Goal: Information Seeking & Learning: Understand process/instructions

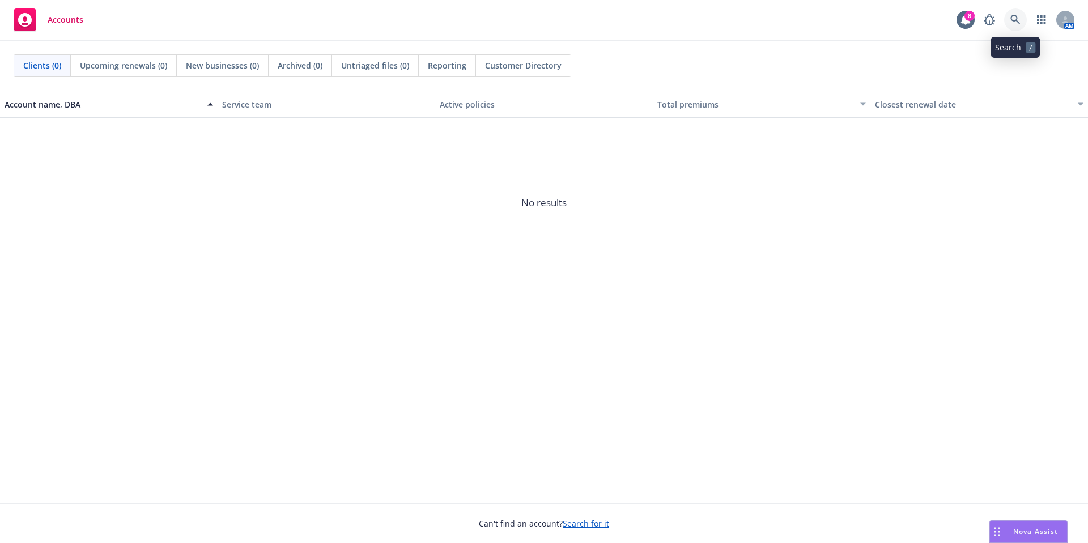
click at [1014, 23] on icon at bounding box center [1015, 20] width 10 height 10
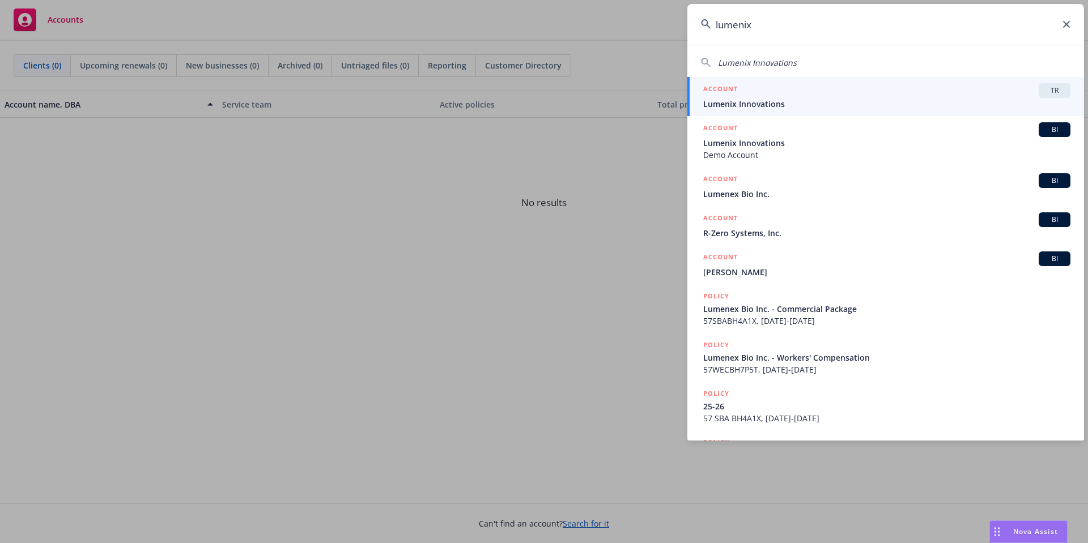
type input "lumenix"
click at [786, 99] on span "Lumenix Innovations" at bounding box center [886, 104] width 367 height 12
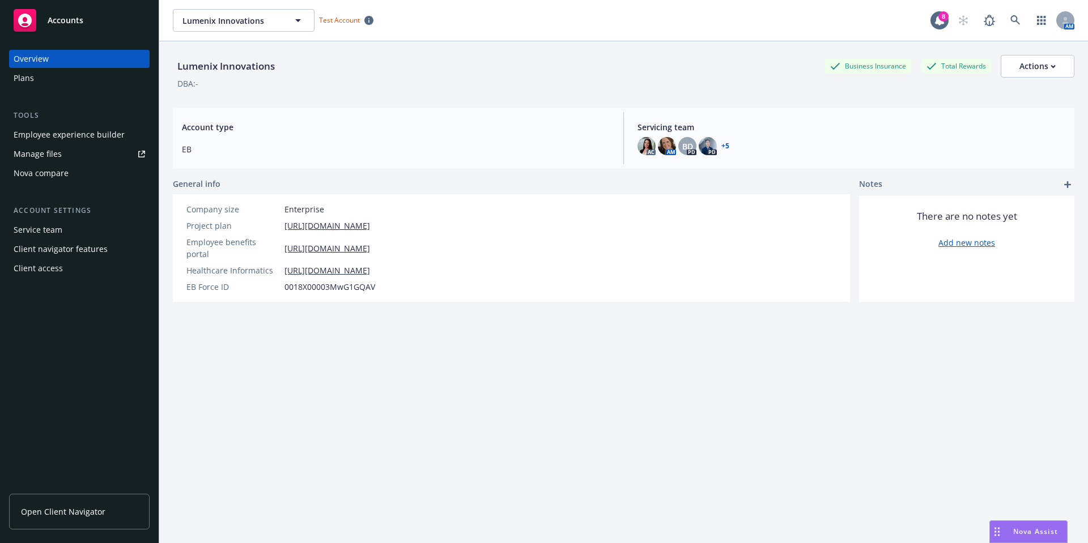
click at [55, 516] on span "Open Client Navigator" at bounding box center [63, 512] width 84 height 12
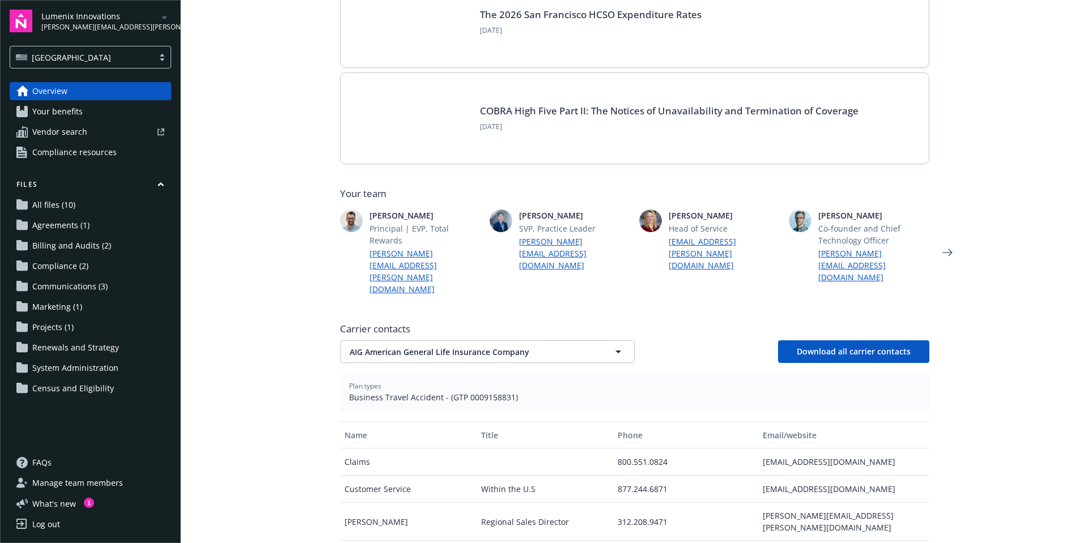
scroll to position [148, 0]
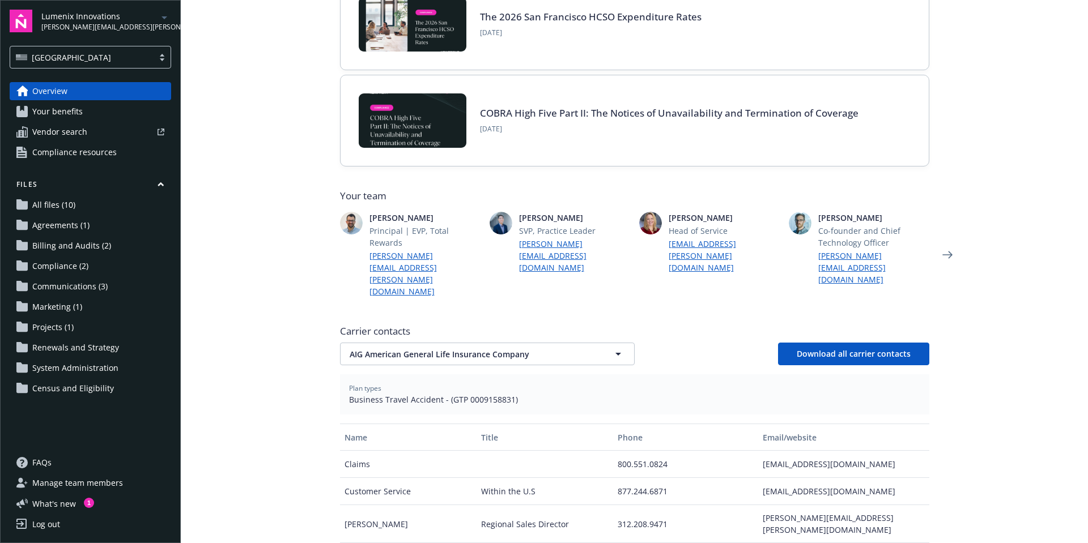
click at [54, 114] on span "Your benefits" at bounding box center [57, 112] width 50 height 18
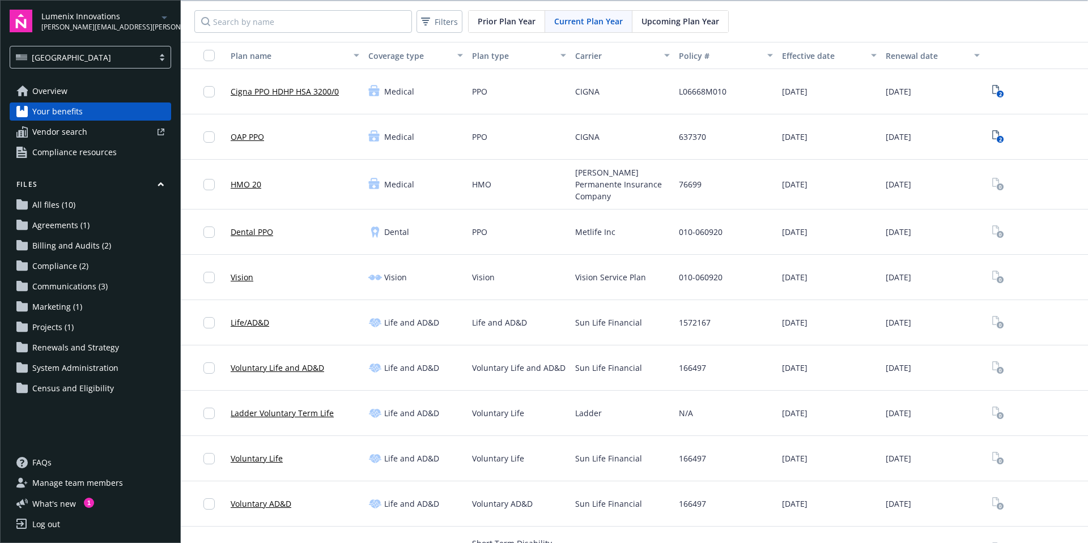
click at [283, 92] on link "Cigna PPO HDHP HSA 3200/0" at bounding box center [285, 92] width 108 height 12
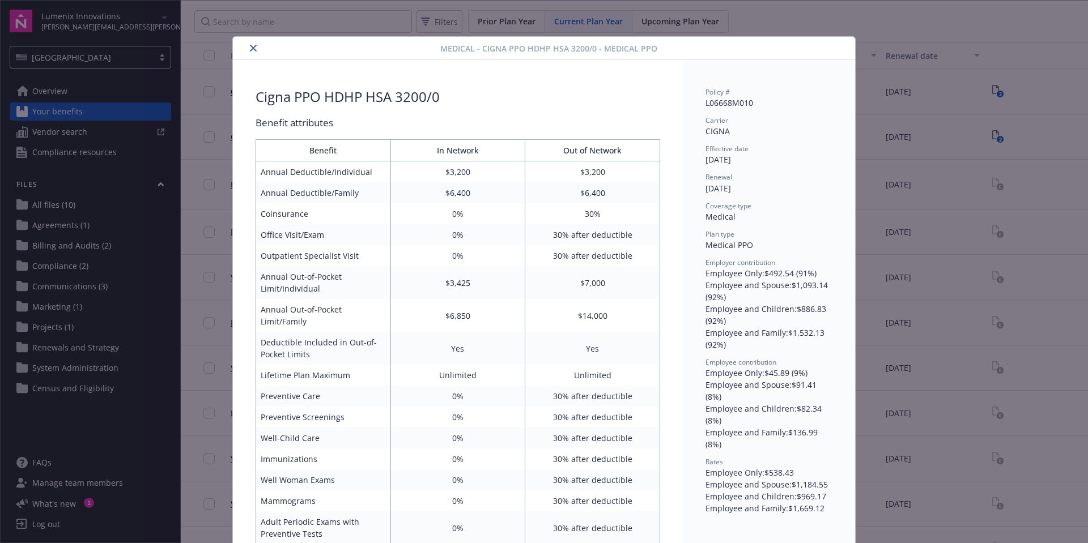
scroll to position [34, 0]
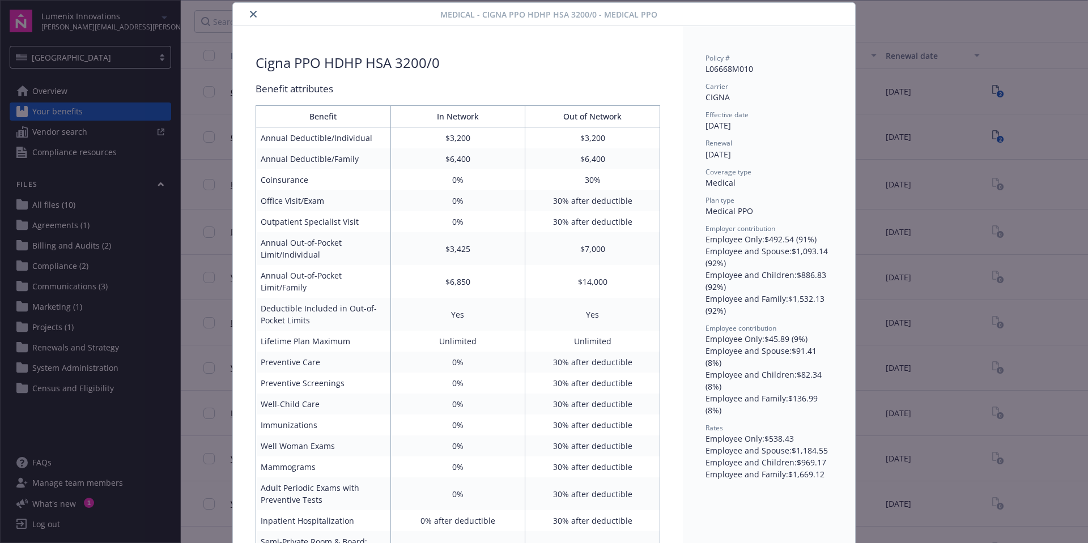
click at [250, 14] on icon "close" at bounding box center [253, 14] width 7 height 7
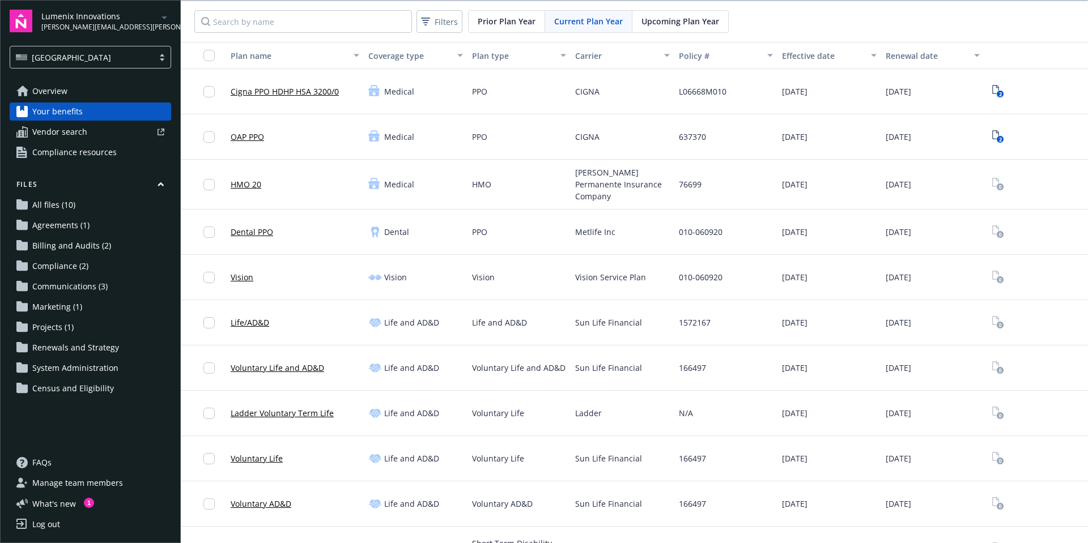
click at [95, 151] on span "Compliance resources" at bounding box center [74, 152] width 84 height 18
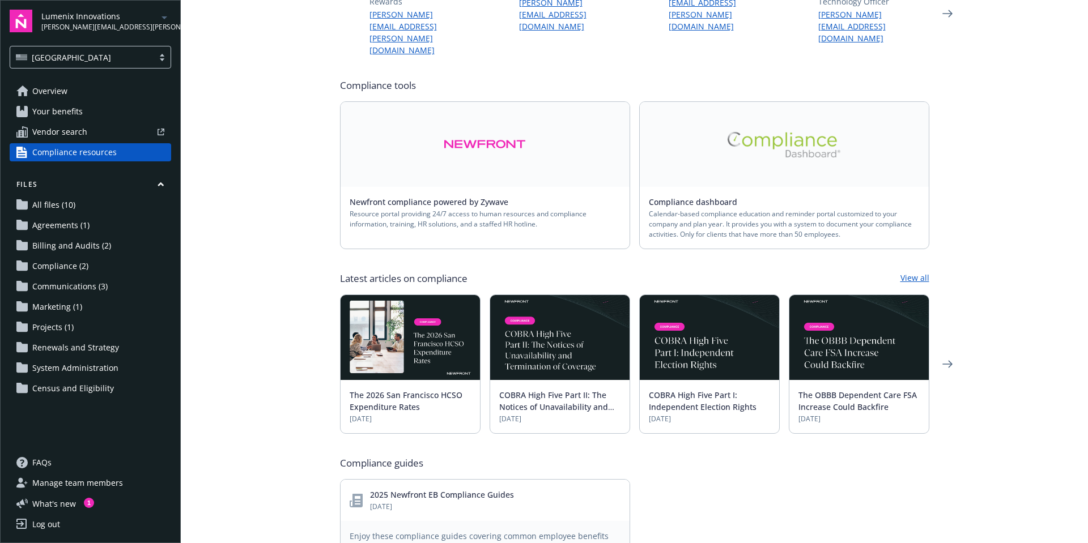
scroll to position [140, 0]
click at [54, 84] on span "Overview" at bounding box center [49, 91] width 35 height 18
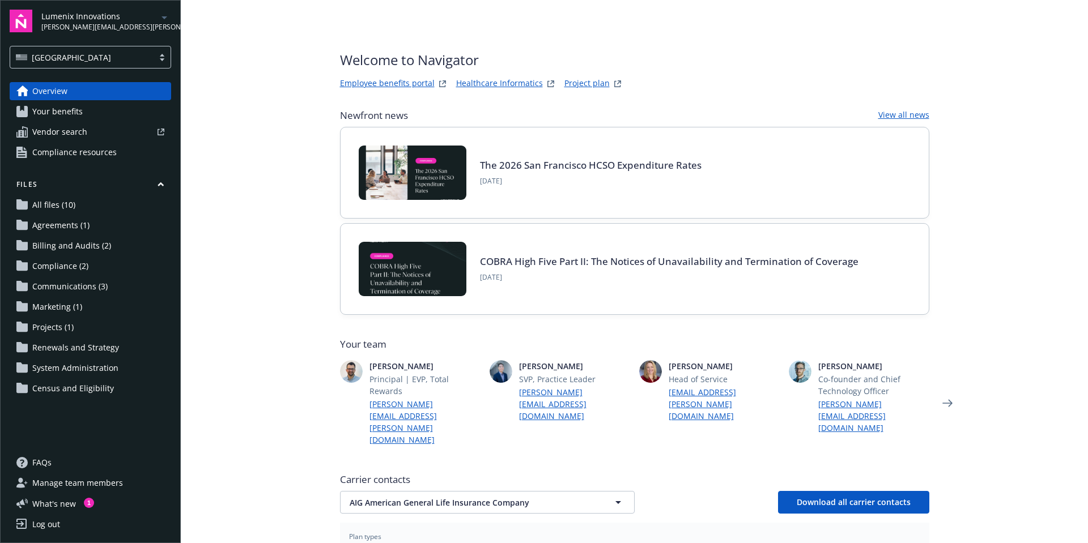
click at [401, 84] on link "Employee benefits portal" at bounding box center [387, 84] width 95 height 14
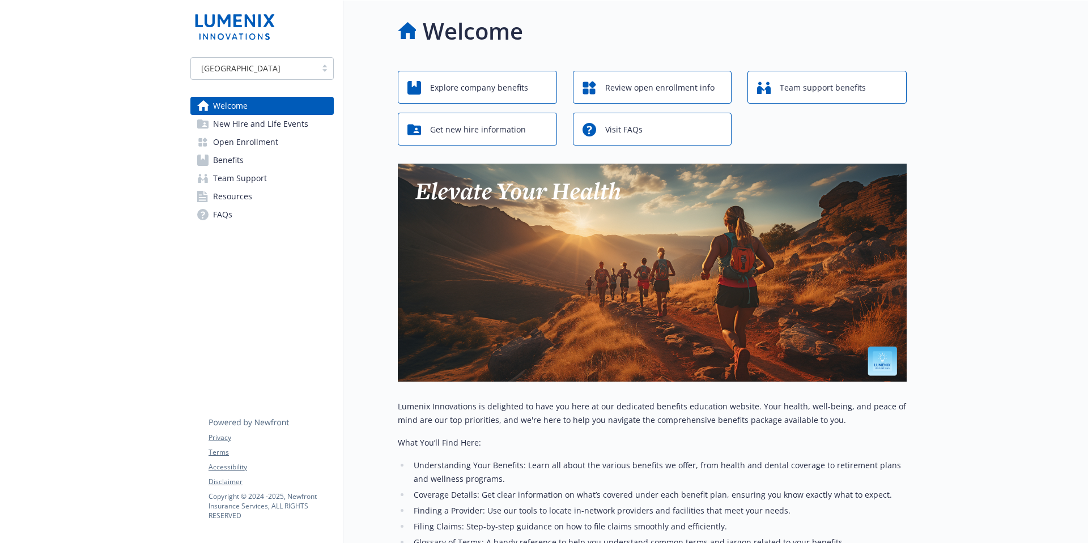
click at [242, 128] on span "New Hire and Life Events" at bounding box center [260, 124] width 95 height 18
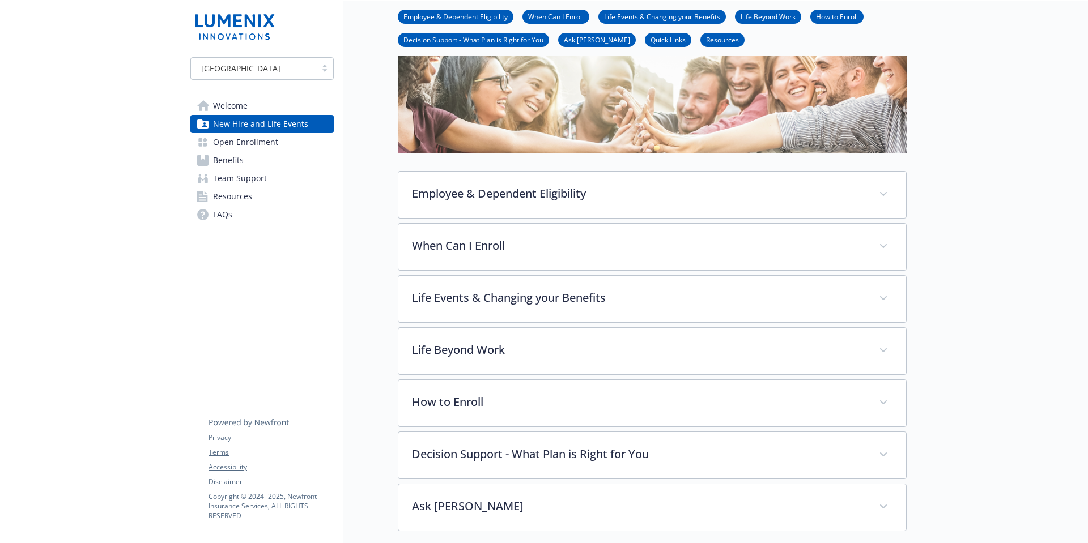
scroll to position [63, 0]
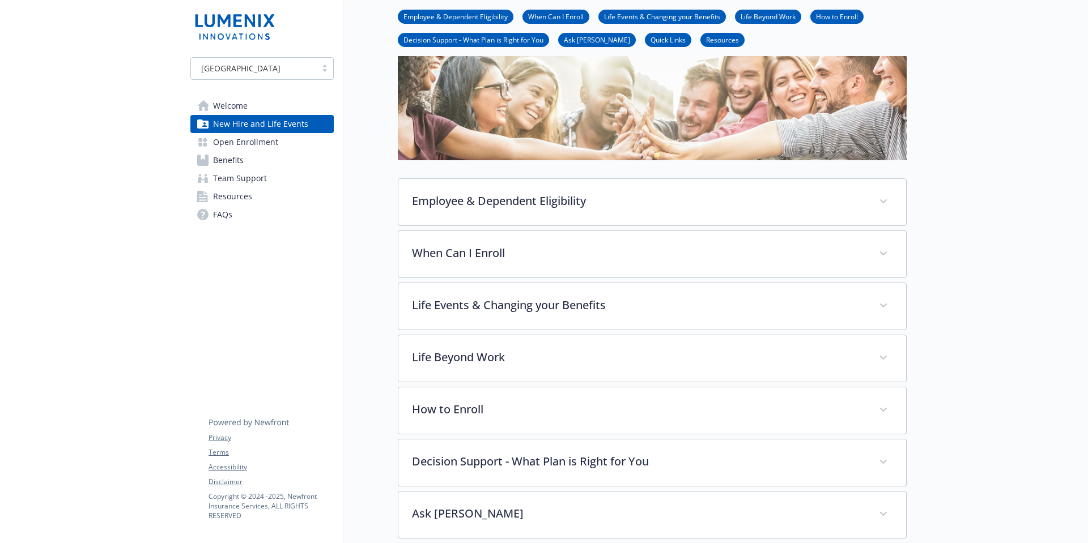
click at [246, 145] on span "Open Enrollment" at bounding box center [245, 142] width 65 height 18
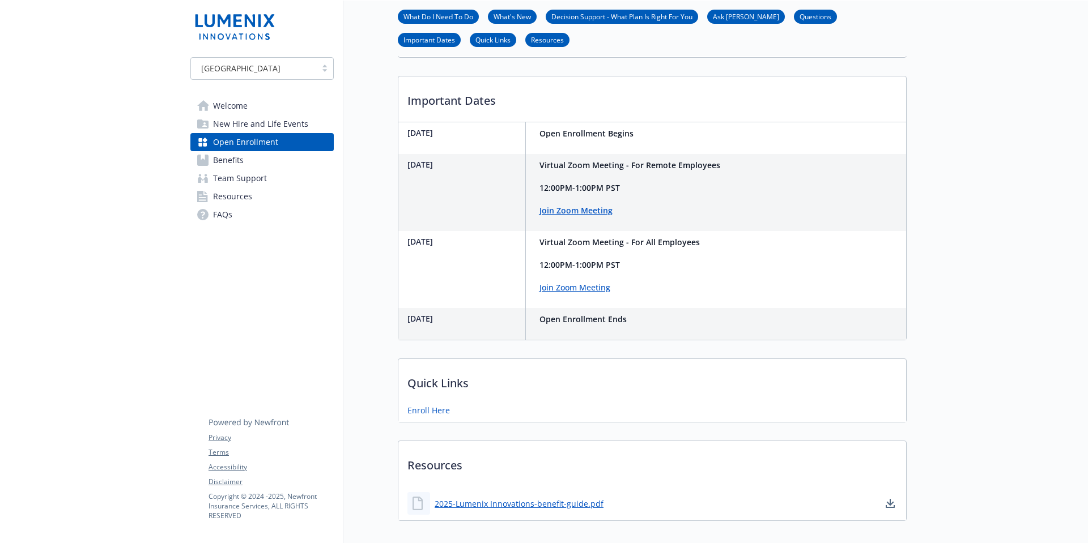
scroll to position [654, 0]
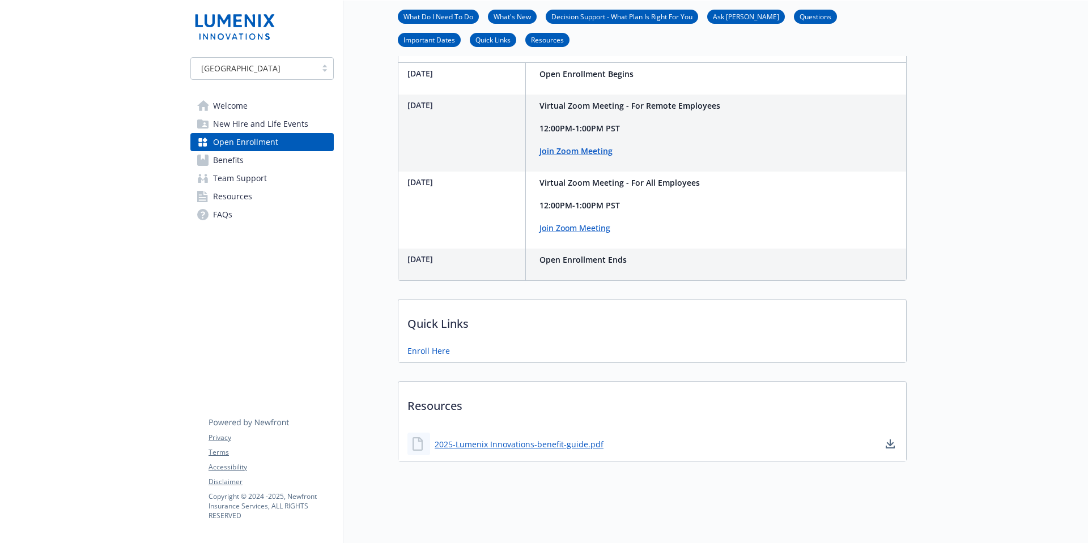
click at [224, 159] on span "Benefits" at bounding box center [228, 160] width 31 height 18
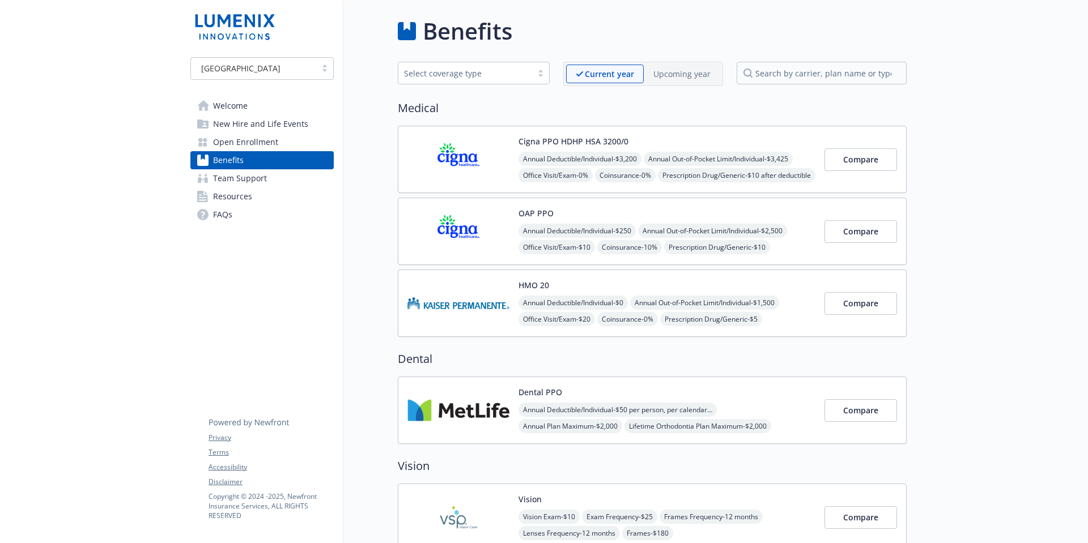
click at [492, 73] on div "Select coverage type" at bounding box center [465, 73] width 122 height 12
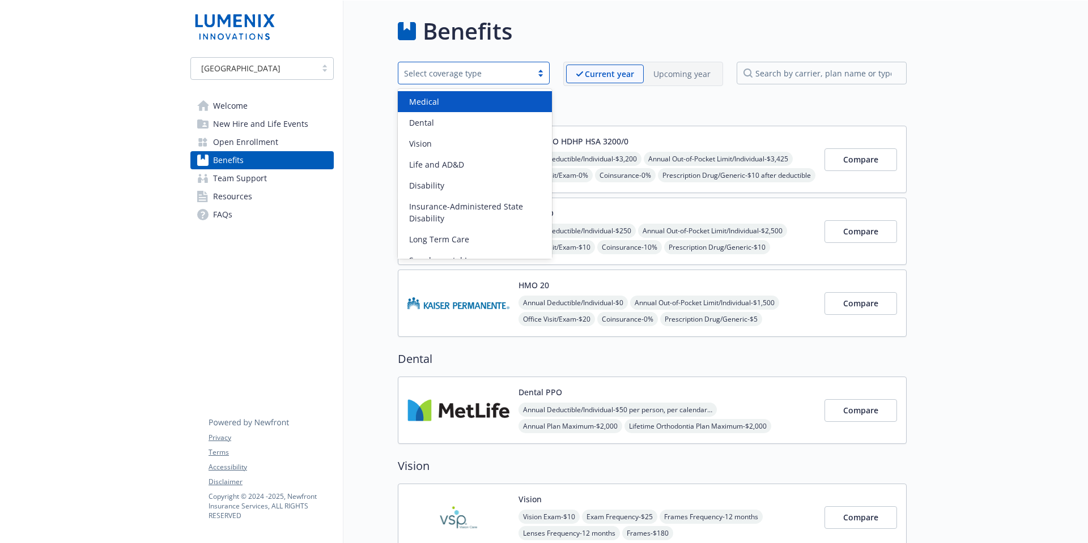
click at [577, 109] on h2 "Medical" at bounding box center [652, 108] width 509 height 17
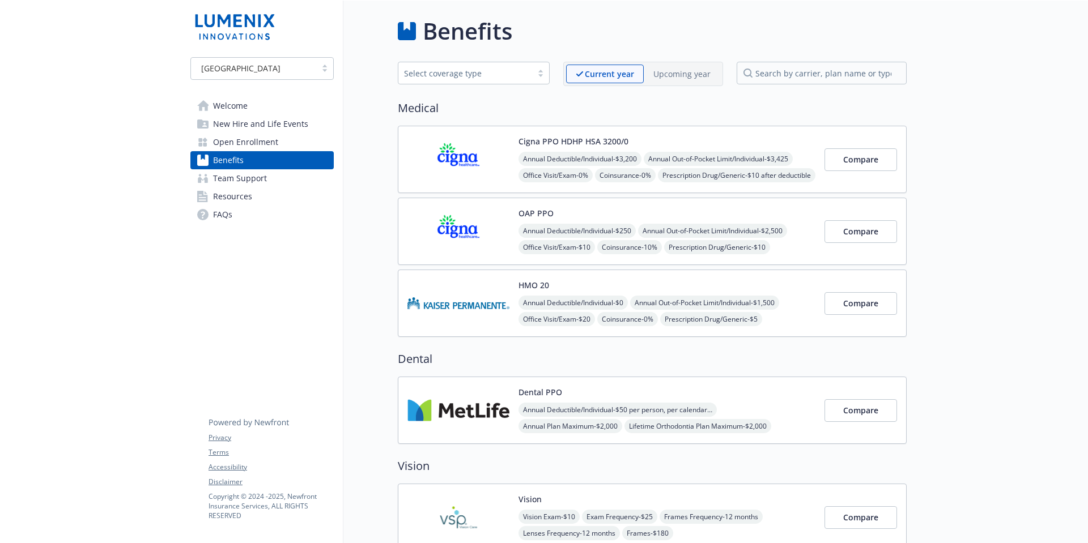
click at [464, 158] on img at bounding box center [458, 159] width 102 height 48
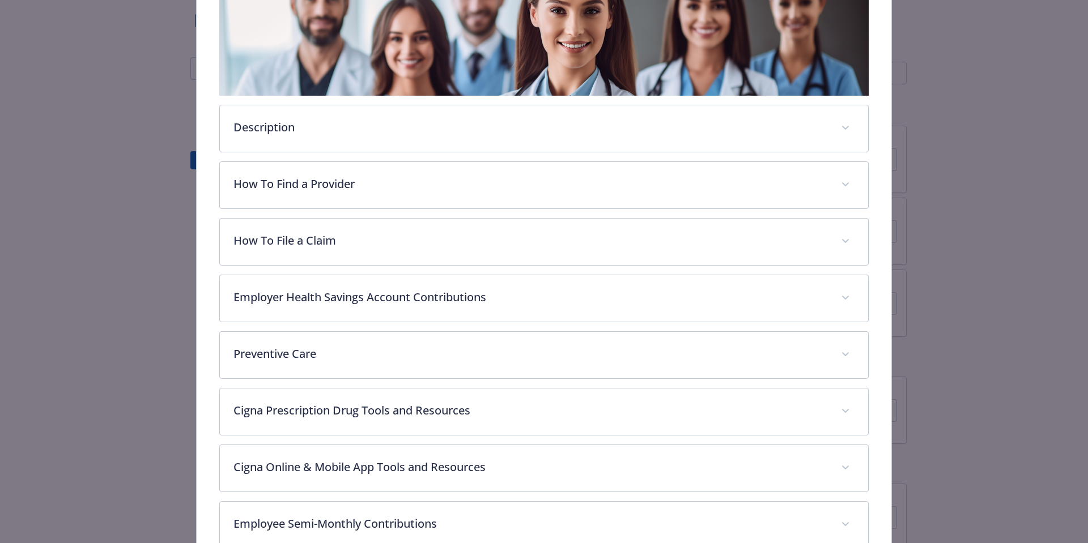
scroll to position [238, 0]
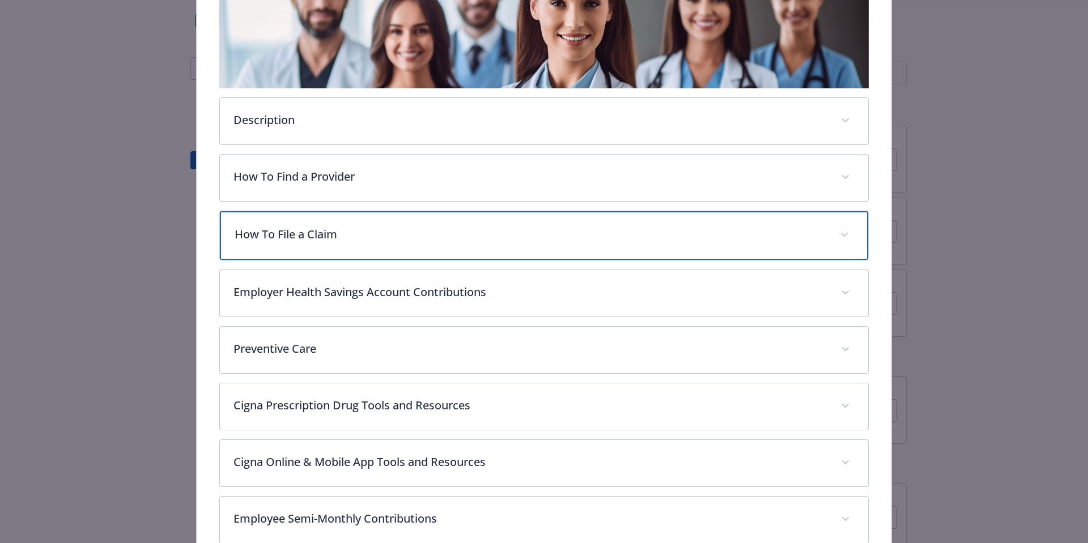
click at [392, 235] on p "How To File a Claim" at bounding box center [531, 234] width 592 height 17
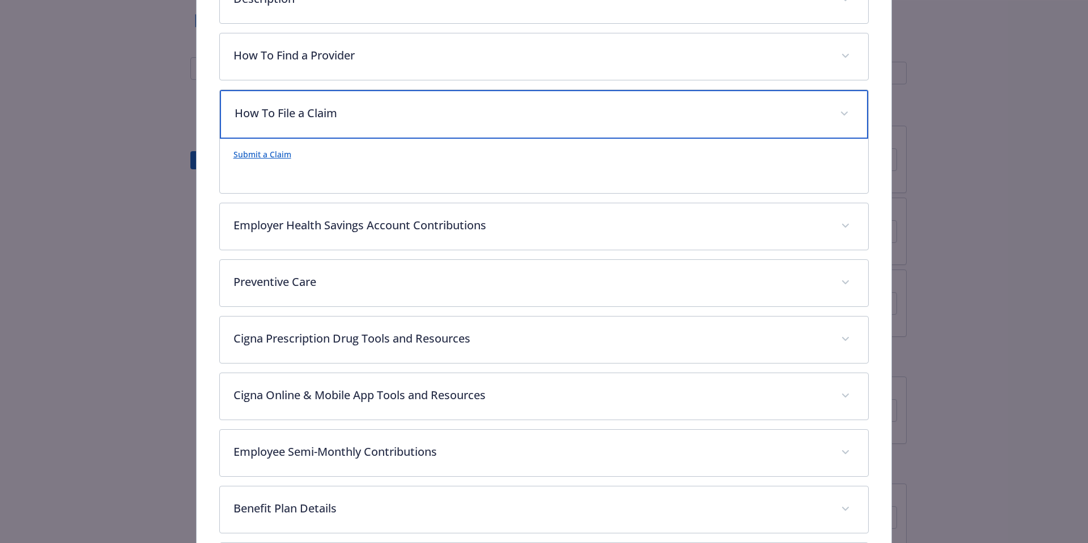
scroll to position [377, 0]
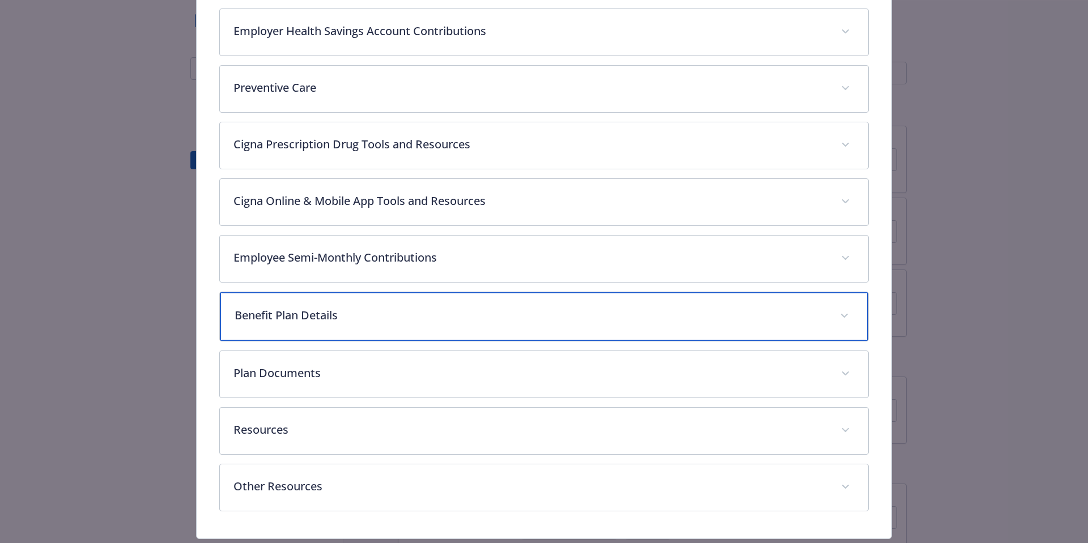
click at [372, 319] on p "Benefit Plan Details" at bounding box center [531, 315] width 592 height 17
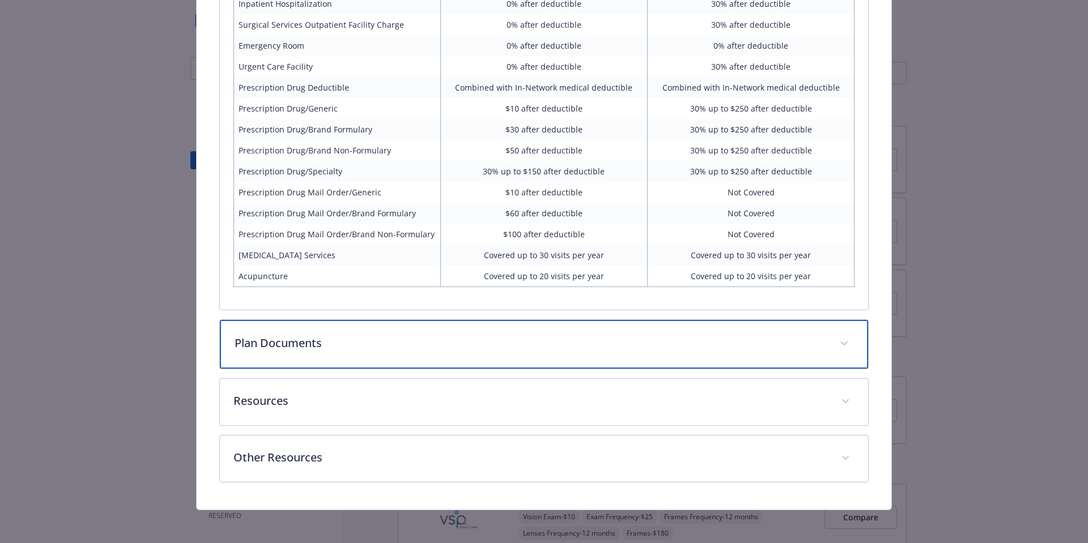
click at [356, 337] on p "Plan Documents" at bounding box center [531, 343] width 592 height 17
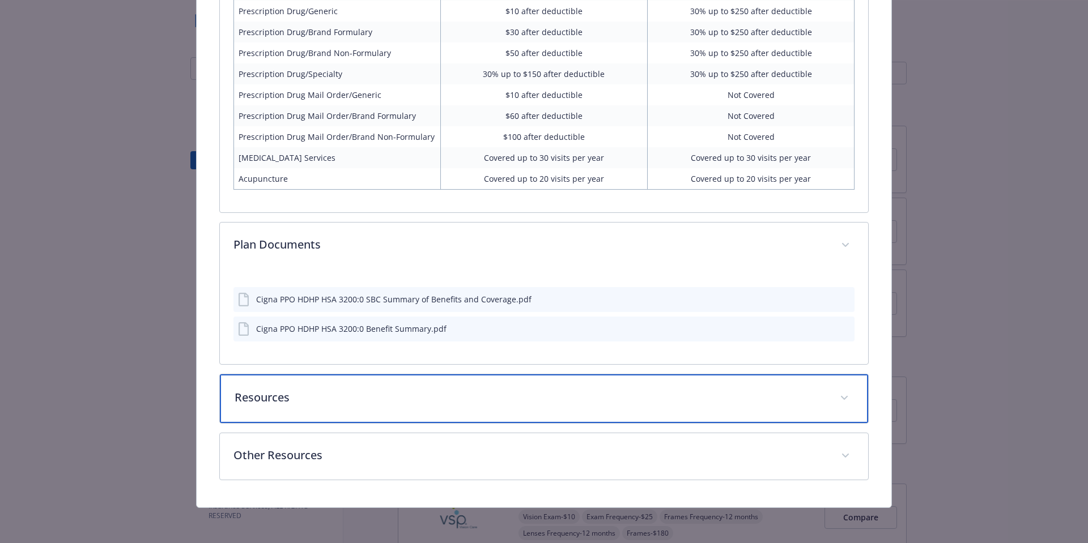
click at [425, 401] on p "Resources" at bounding box center [531, 397] width 592 height 17
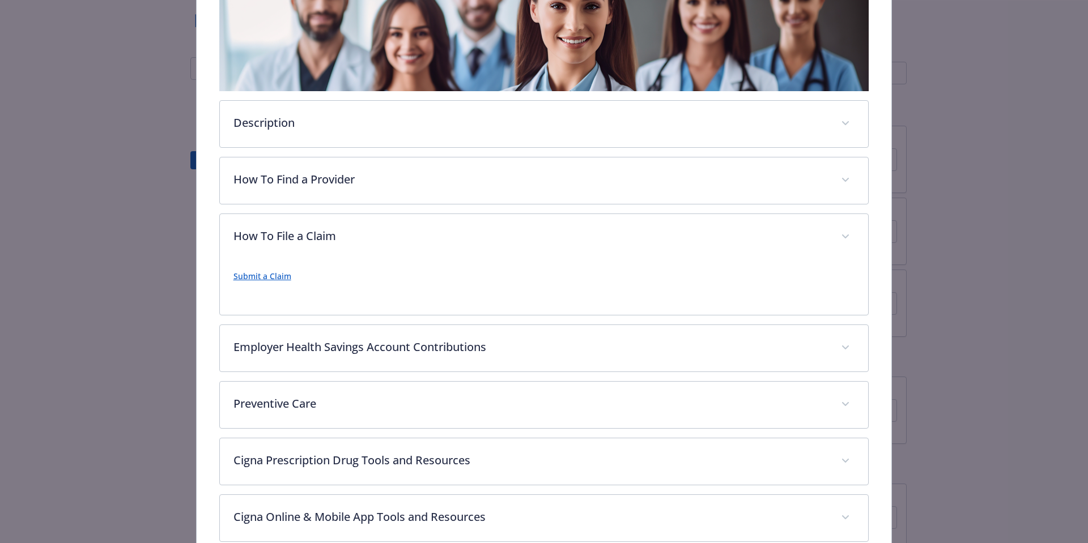
scroll to position [0, 0]
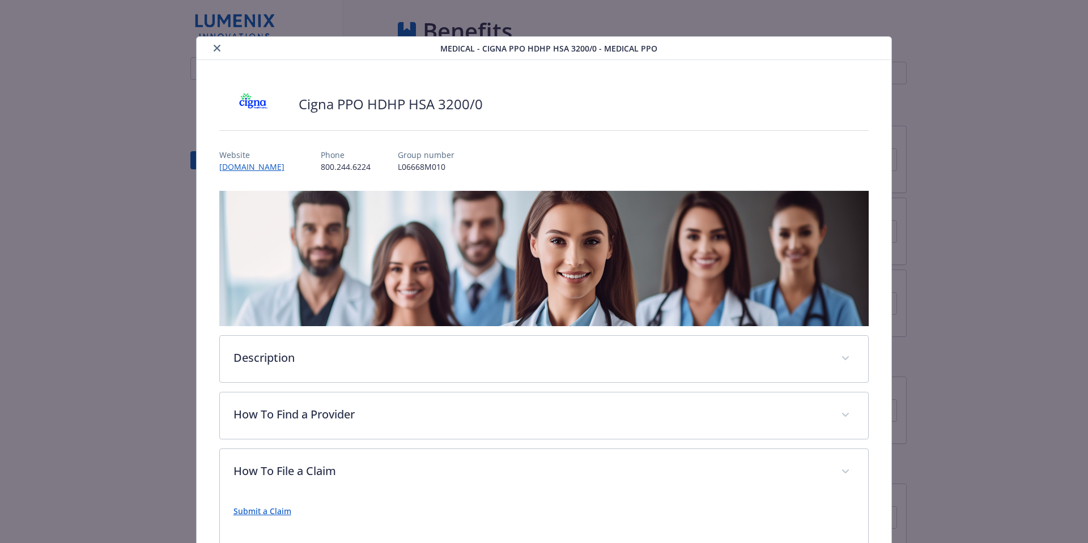
click at [214, 46] on icon "close" at bounding box center [217, 48] width 7 height 7
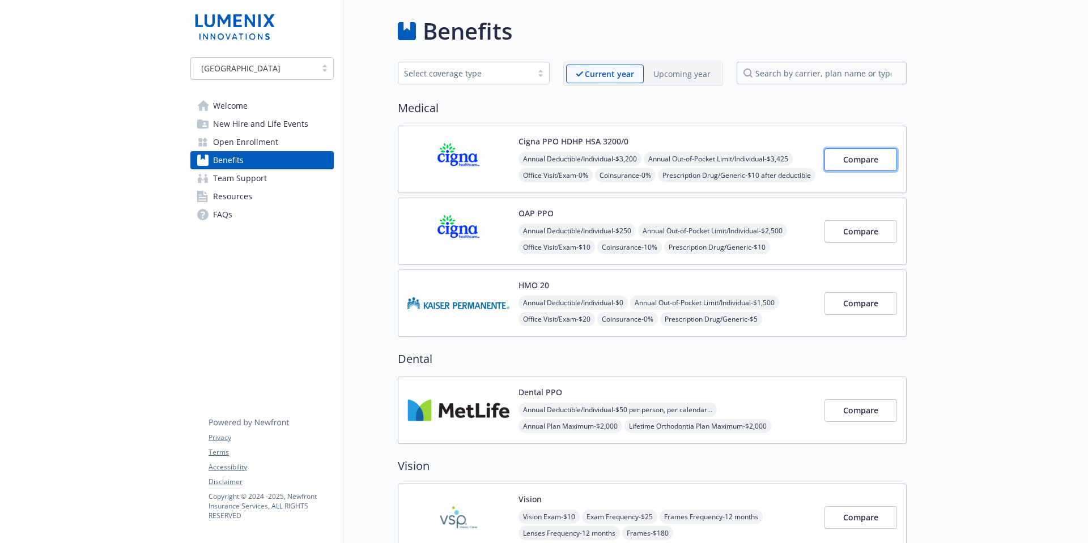
click at [876, 158] on span "Compare" at bounding box center [860, 159] width 35 height 11
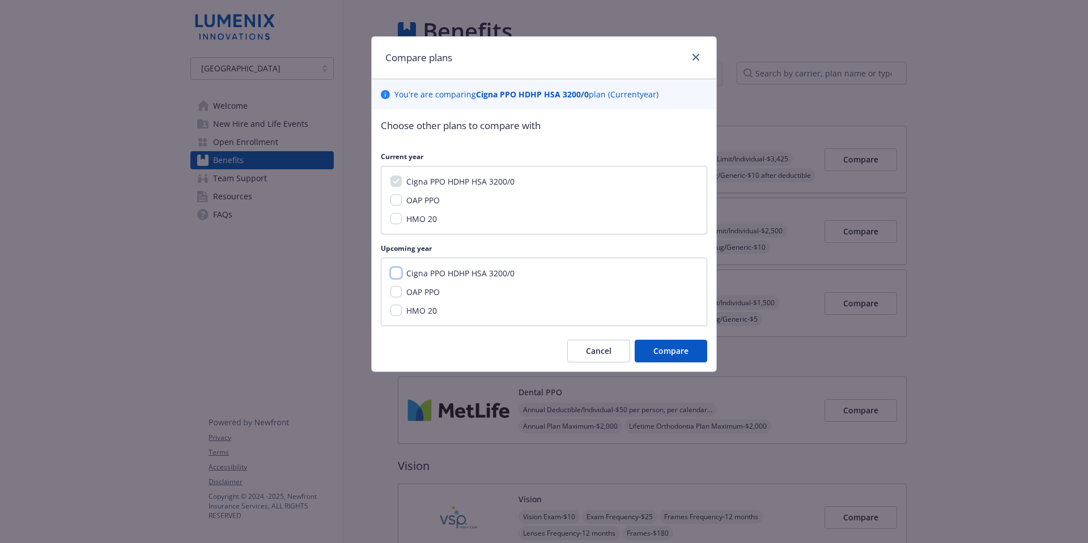
click at [398, 275] on input "Cigna PPO HDHP HSA 3200/0" at bounding box center [395, 272] width 11 height 11
checkbox input "true"
click at [673, 348] on span "Compare" at bounding box center [670, 351] width 35 height 11
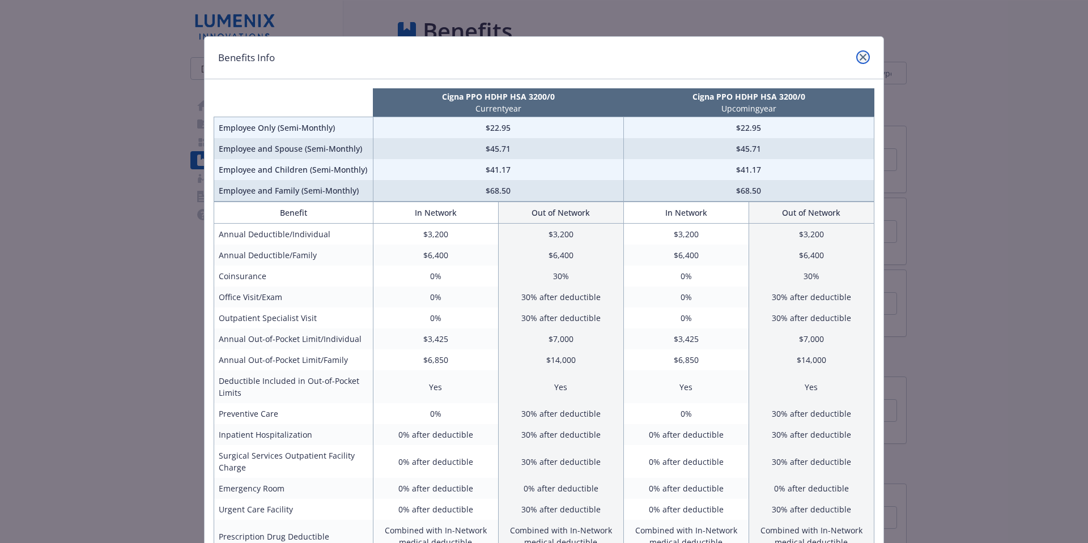
click at [861, 56] on icon "close" at bounding box center [863, 57] width 7 height 7
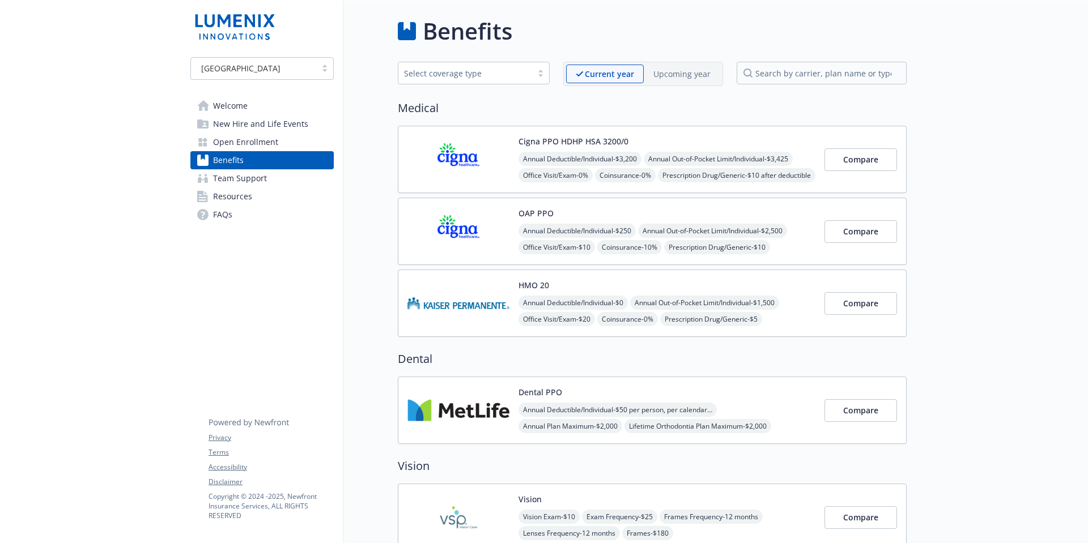
click at [249, 122] on span "New Hire and Life Events" at bounding box center [260, 124] width 95 height 18
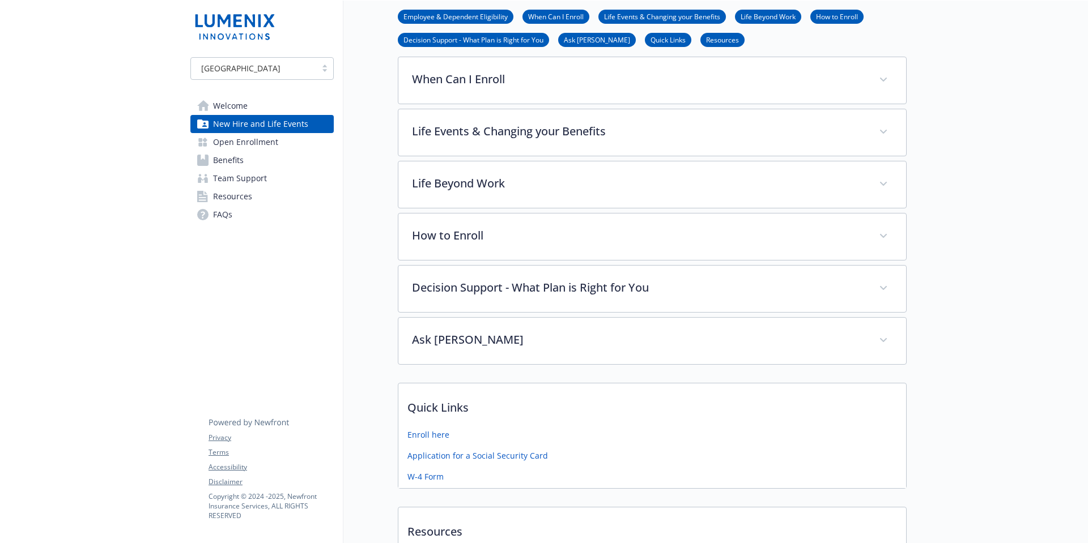
scroll to position [230, 0]
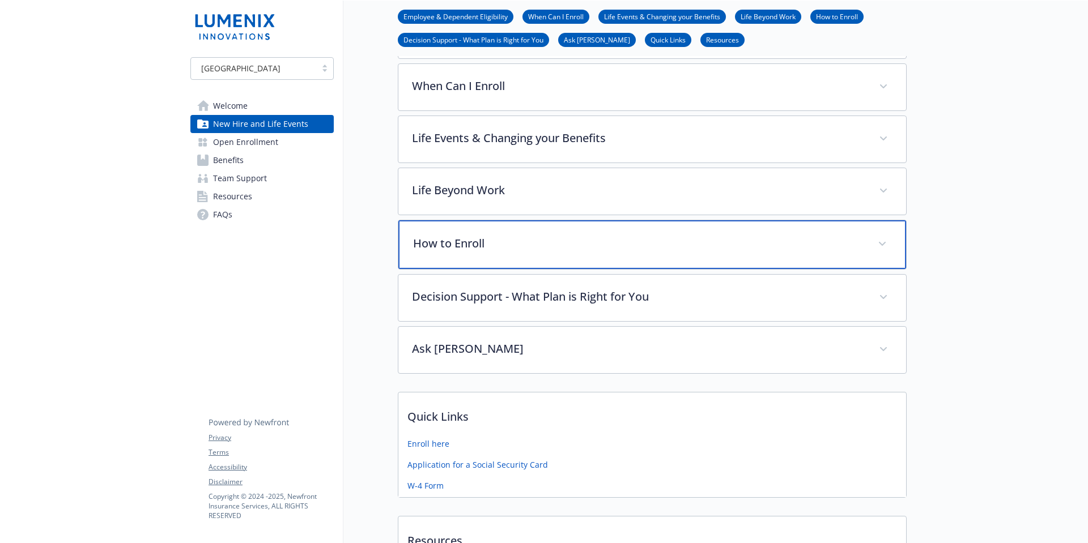
click at [477, 234] on div "How to Enroll" at bounding box center [652, 244] width 508 height 49
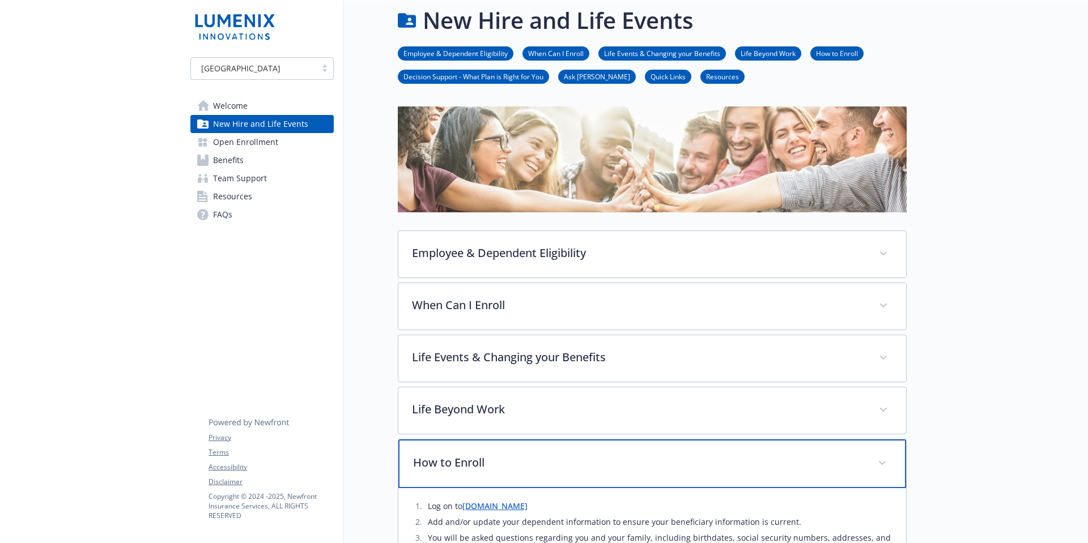
scroll to position [0, 0]
